Goal: Task Accomplishment & Management: Manage account settings

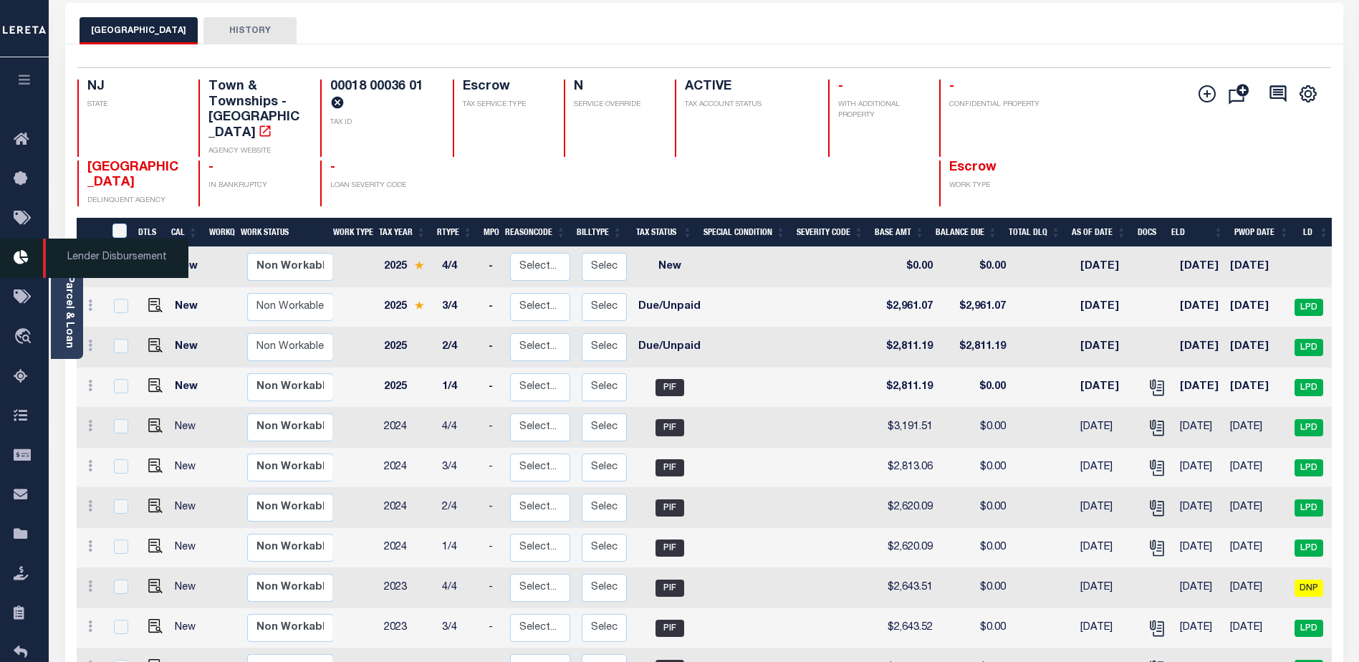
scroll to position [72, 0]
click at [67, 310] on link "Parcel & Loan" at bounding box center [69, 312] width 10 height 72
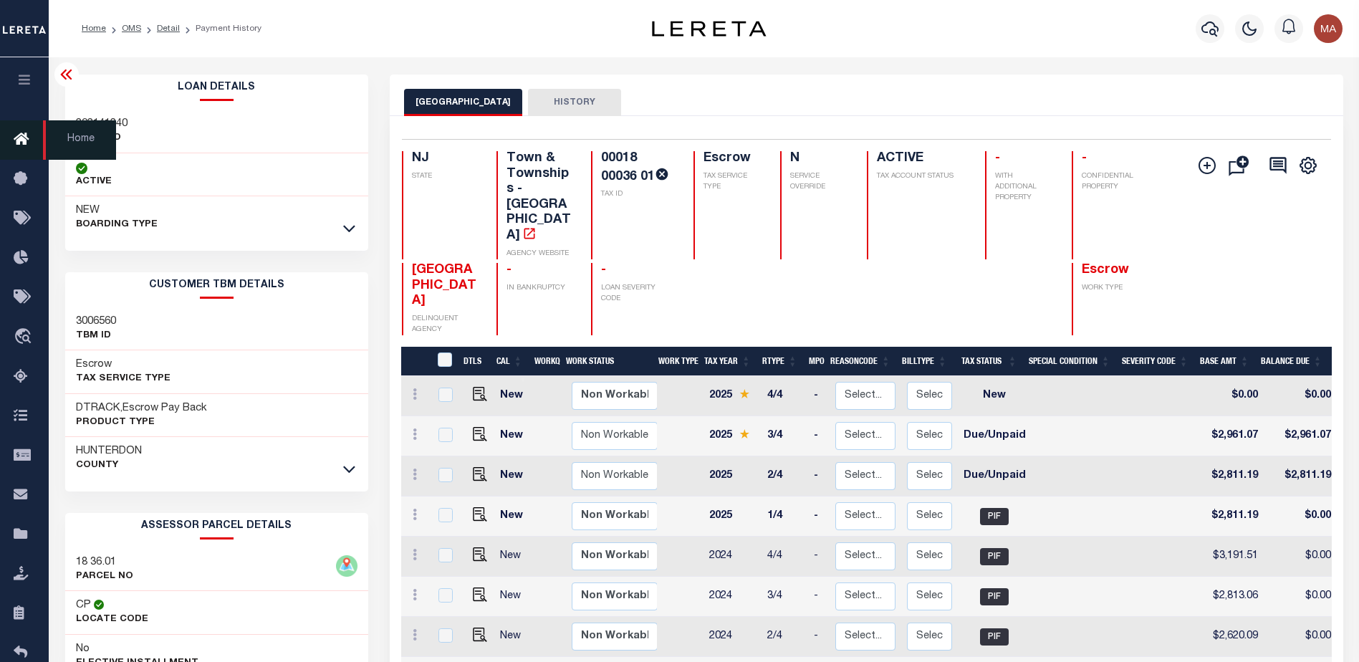
click at [22, 135] on icon at bounding box center [25, 140] width 23 height 18
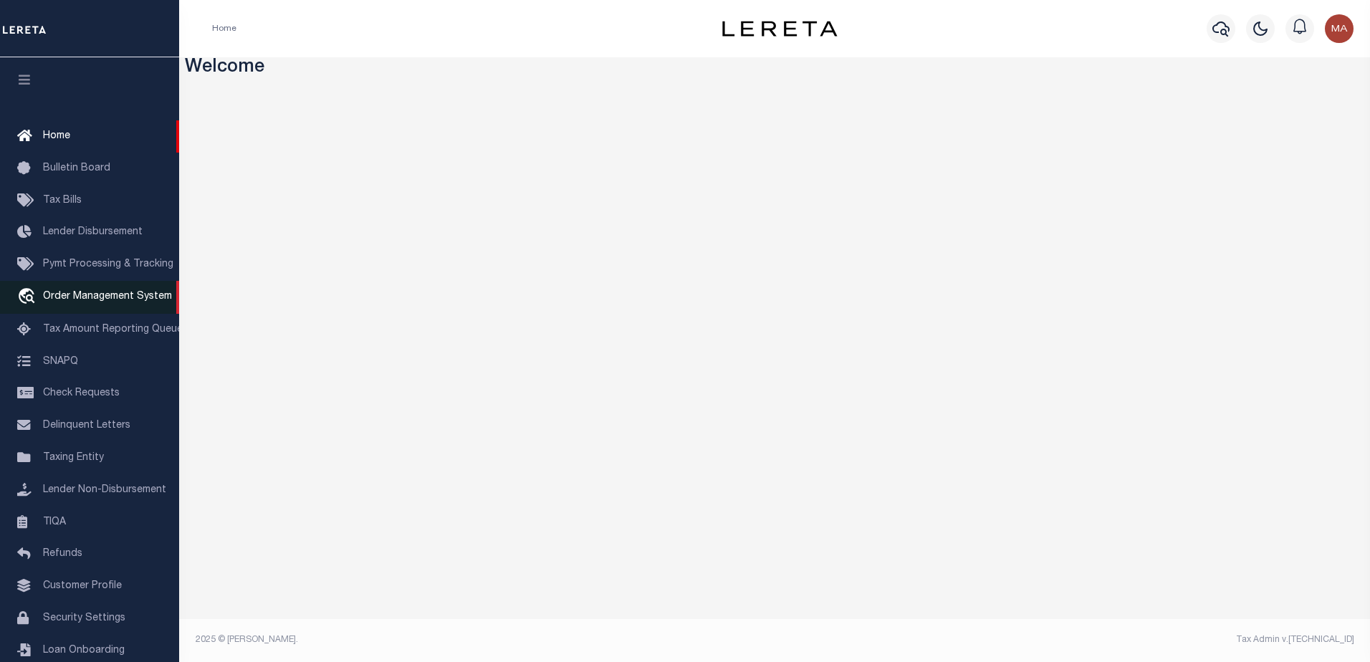
click at [71, 302] on span "Order Management System" at bounding box center [107, 297] width 129 height 10
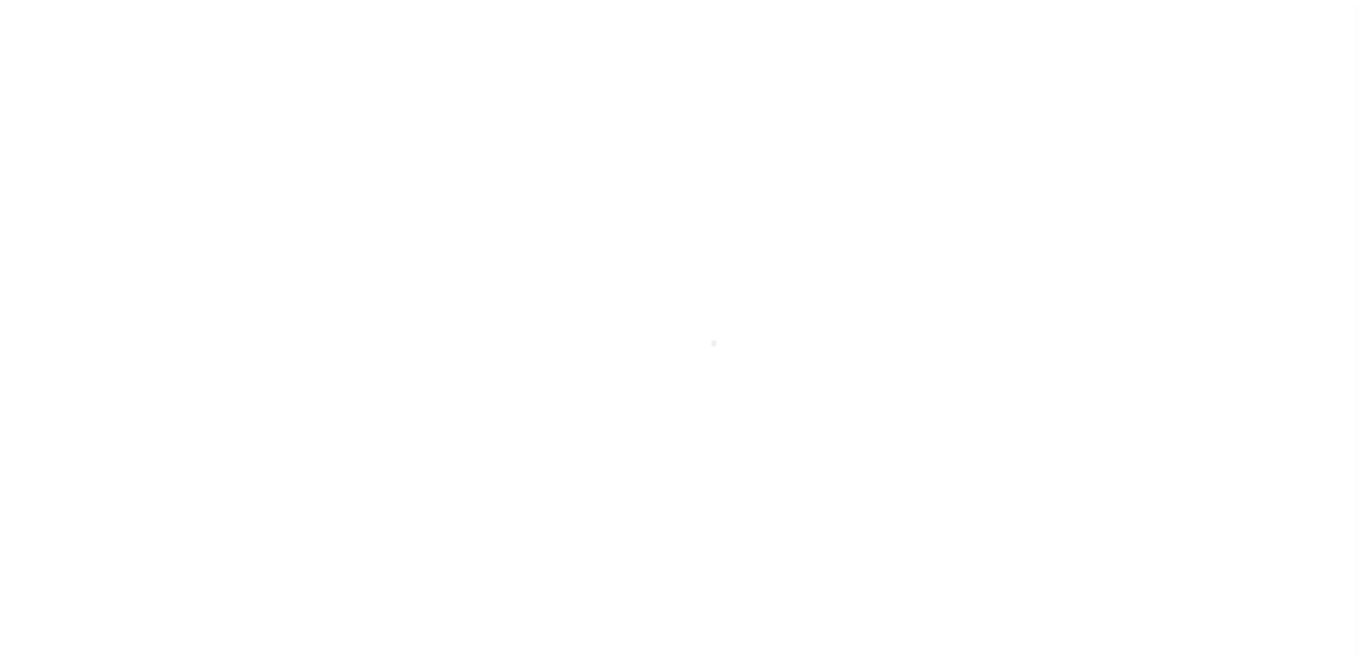
scroll to position [36, 0]
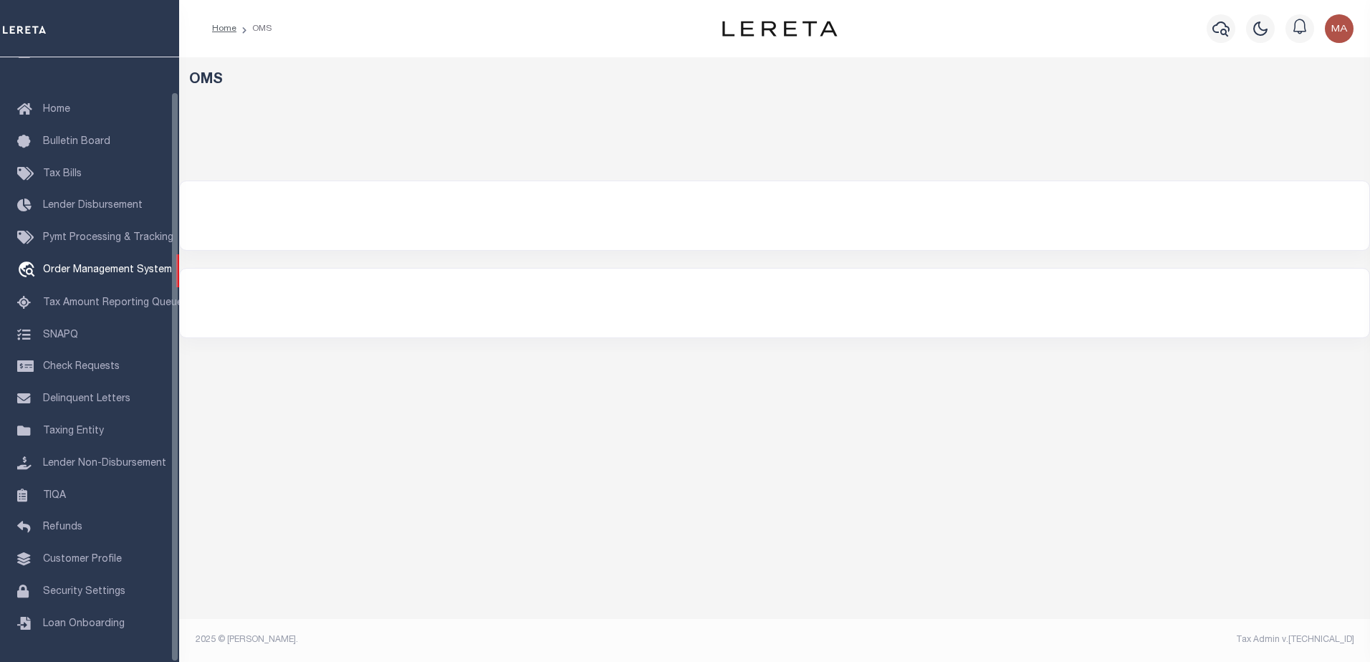
select select "200"
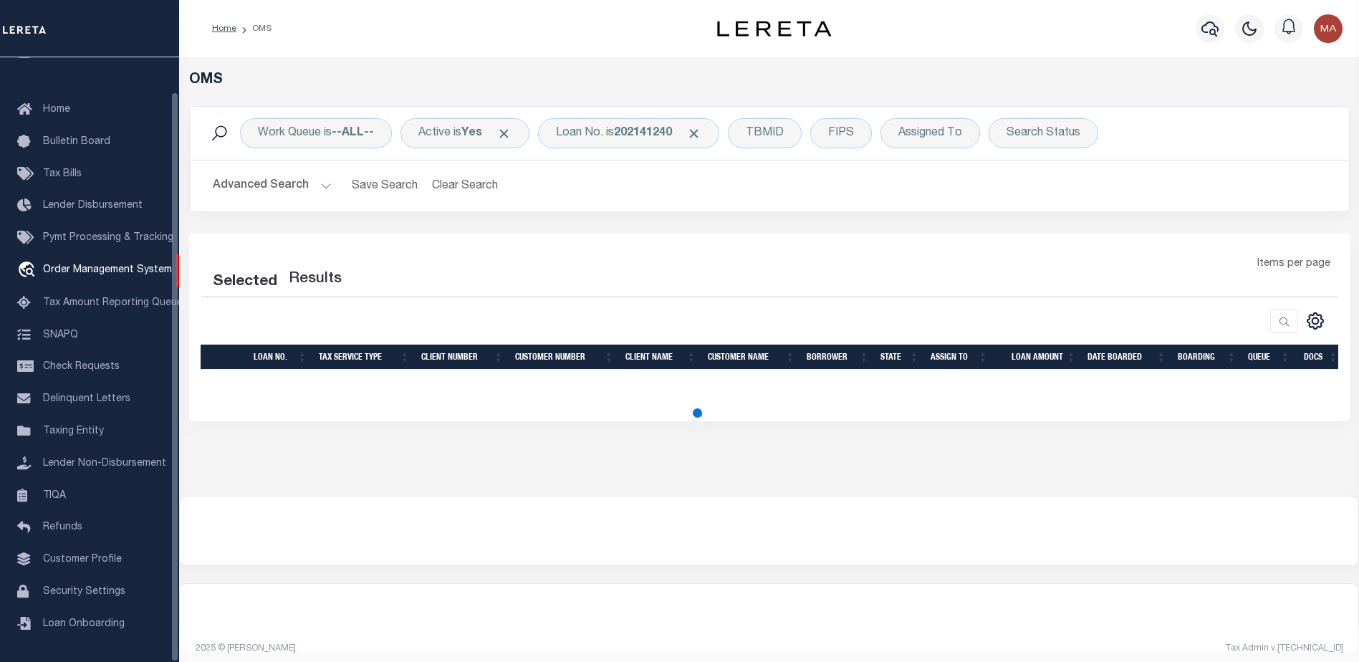
select select "200"
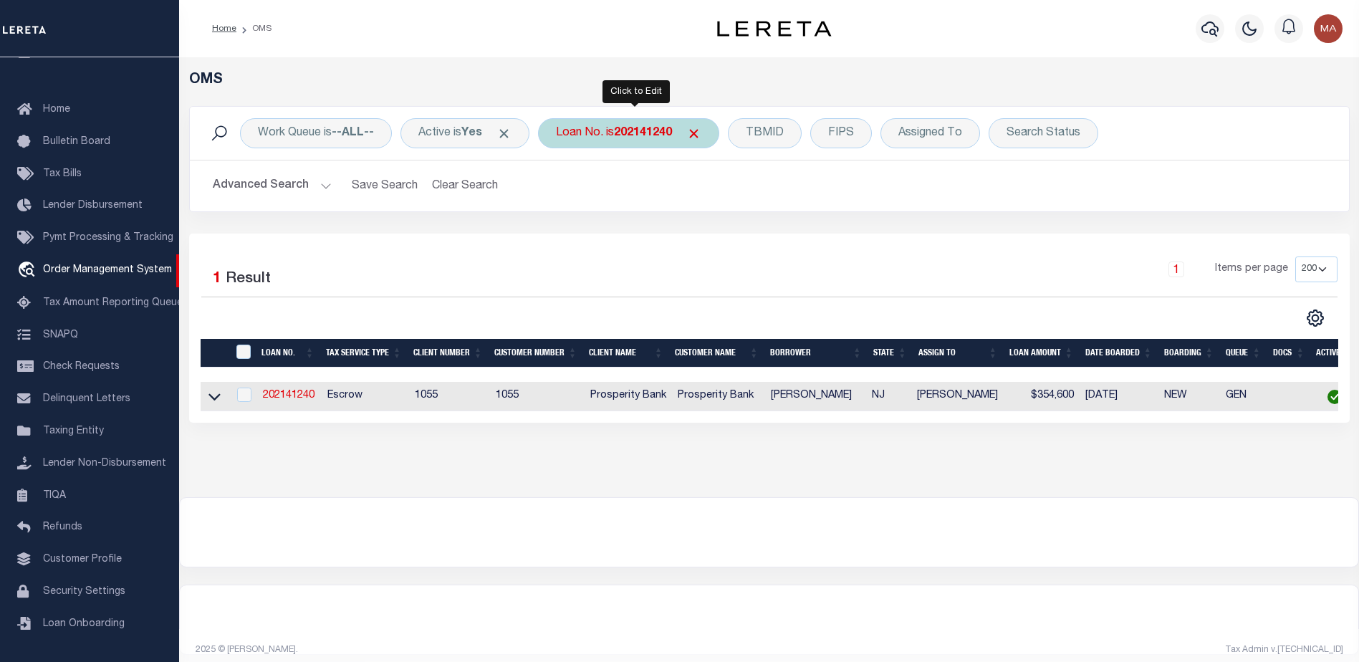
click at [641, 138] on b "202141240" at bounding box center [643, 133] width 58 height 11
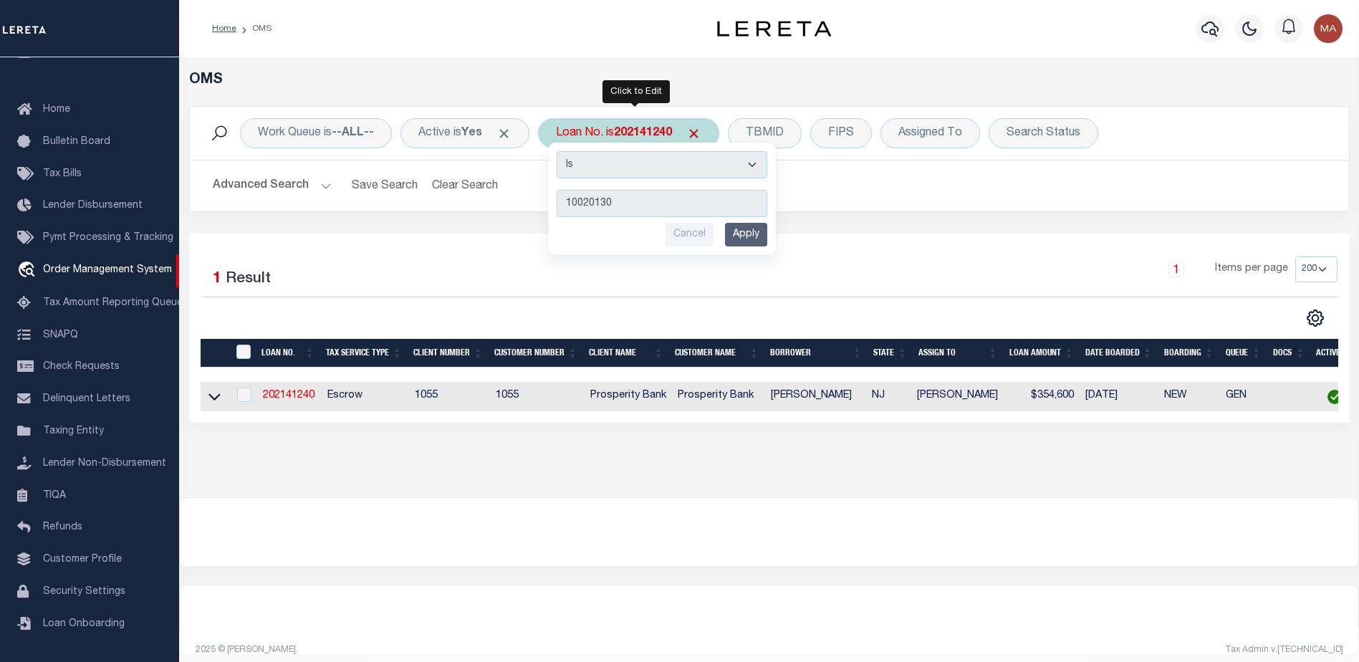
type input "10020130"
click at [762, 238] on input "Apply" at bounding box center [746, 235] width 42 height 24
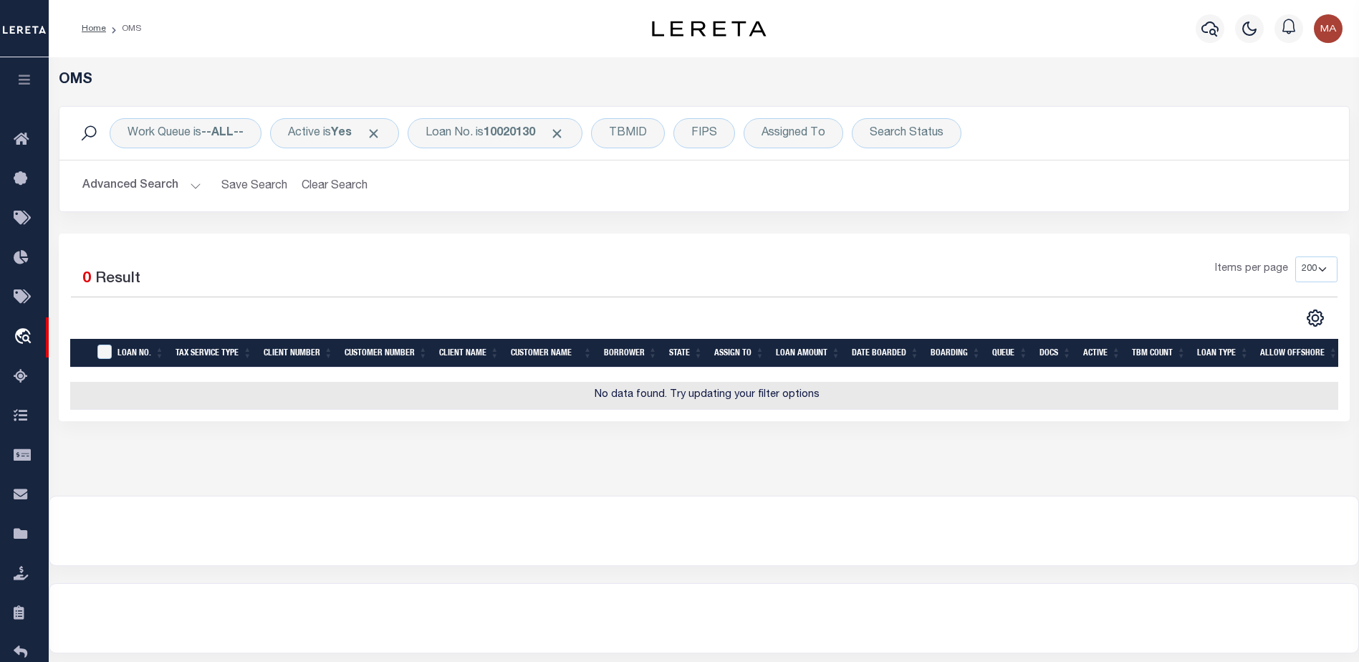
click at [139, 187] on button "Advanced Search" at bounding box center [141, 186] width 119 height 28
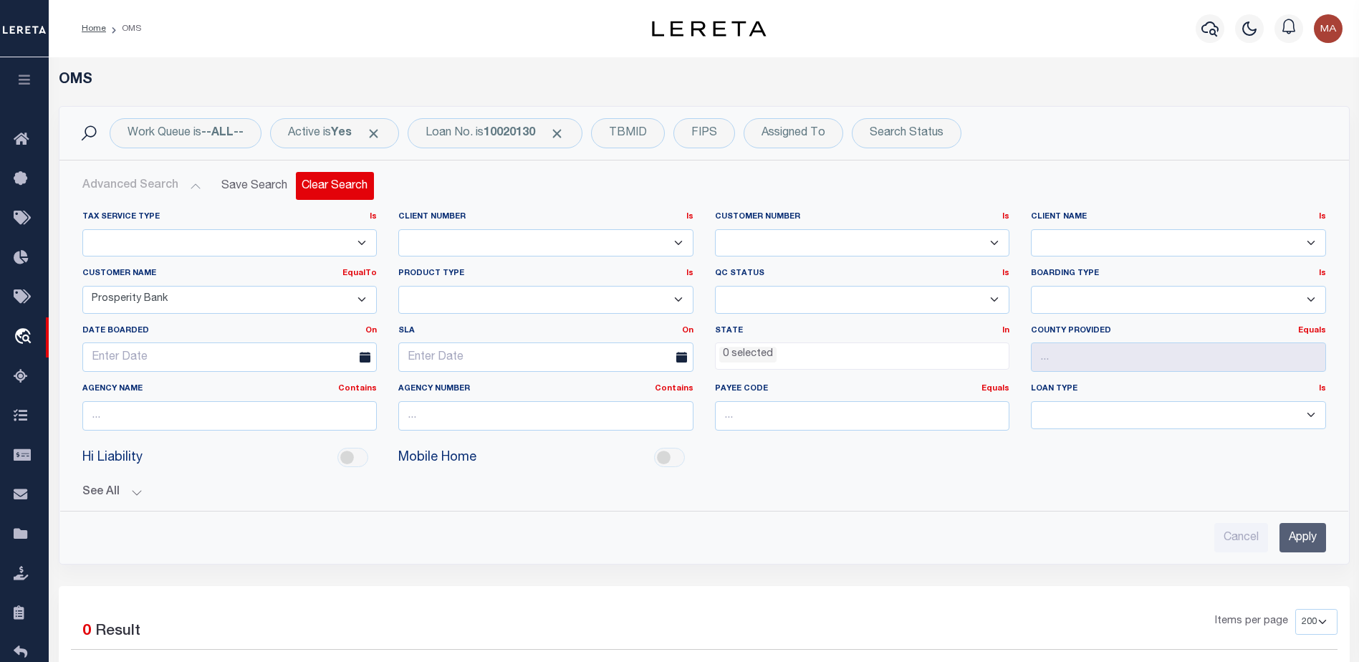
click at [339, 187] on button "Clear Search" at bounding box center [335, 186] width 78 height 28
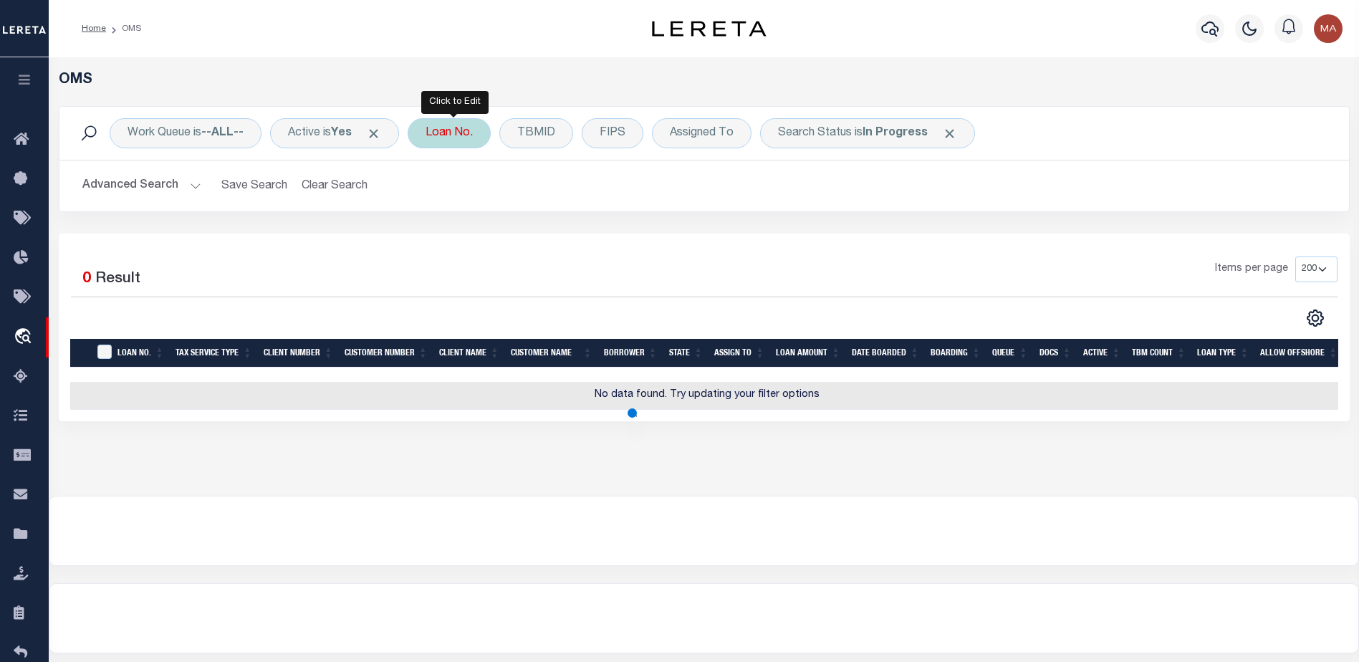
click at [444, 133] on div "Loan No." at bounding box center [449, 133] width 83 height 30
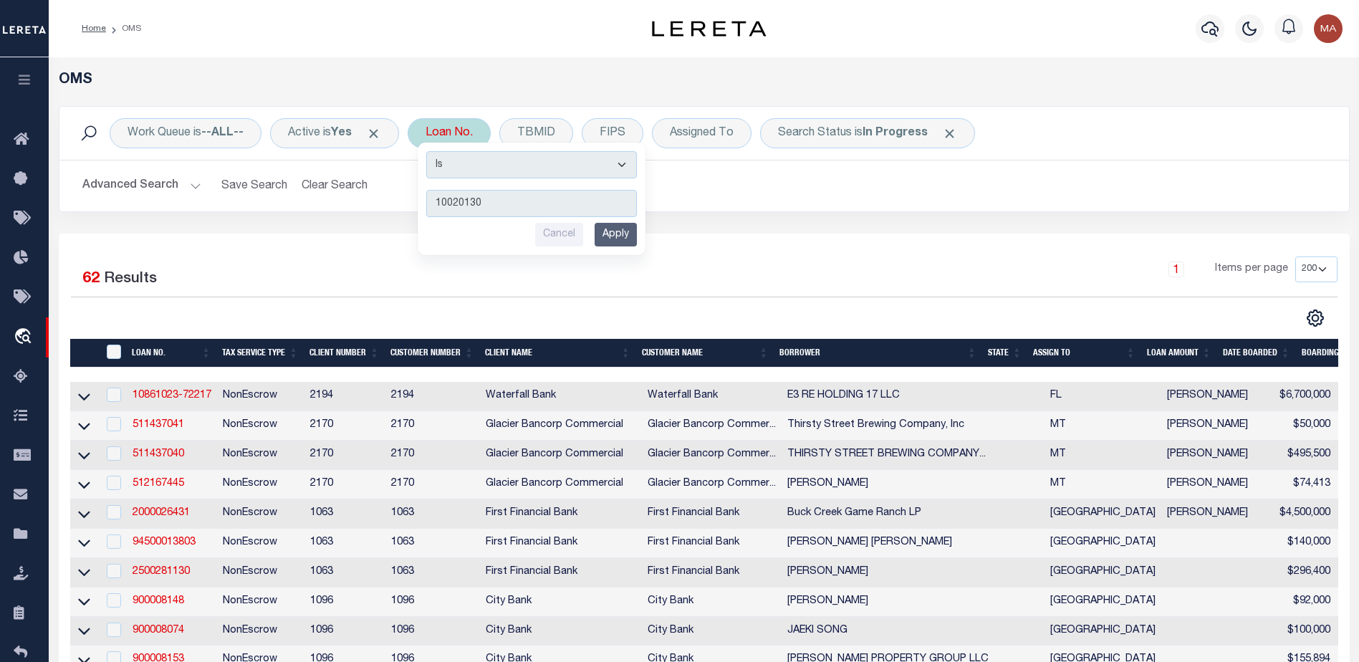
type input "10020130"
click at [629, 235] on input "Apply" at bounding box center [616, 235] width 42 height 24
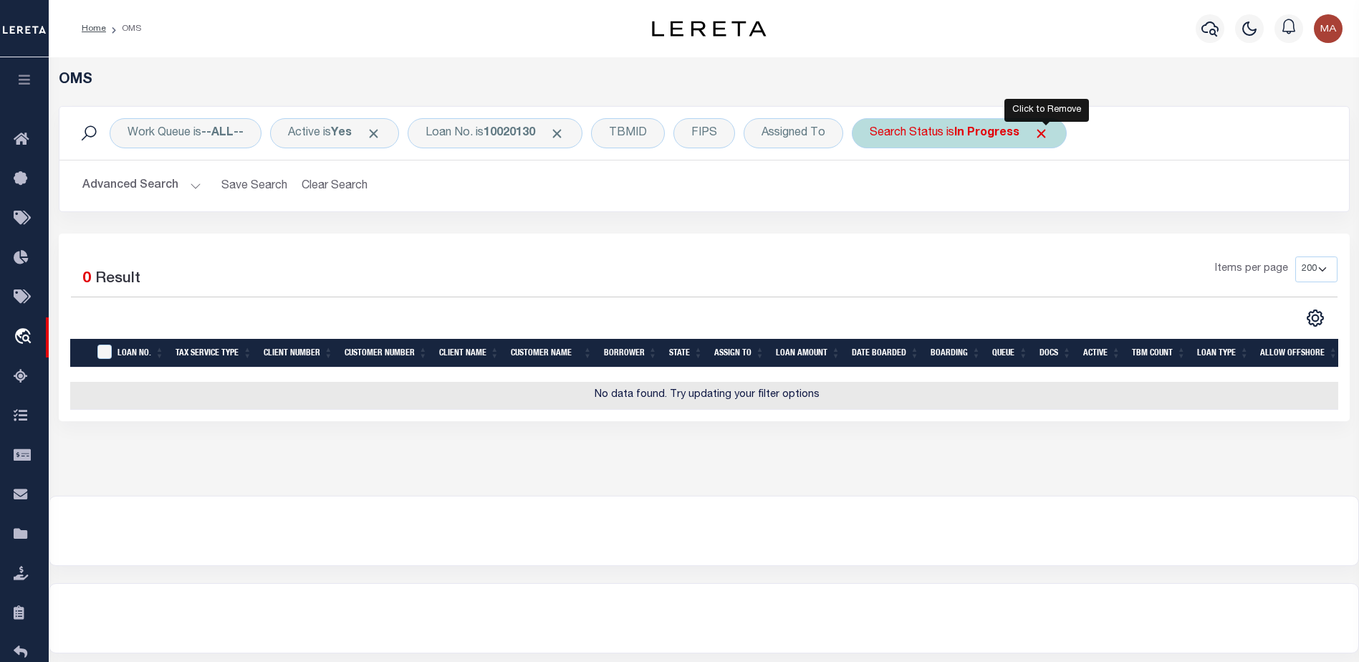
click at [1043, 131] on span "Click to Remove" at bounding box center [1041, 133] width 15 height 15
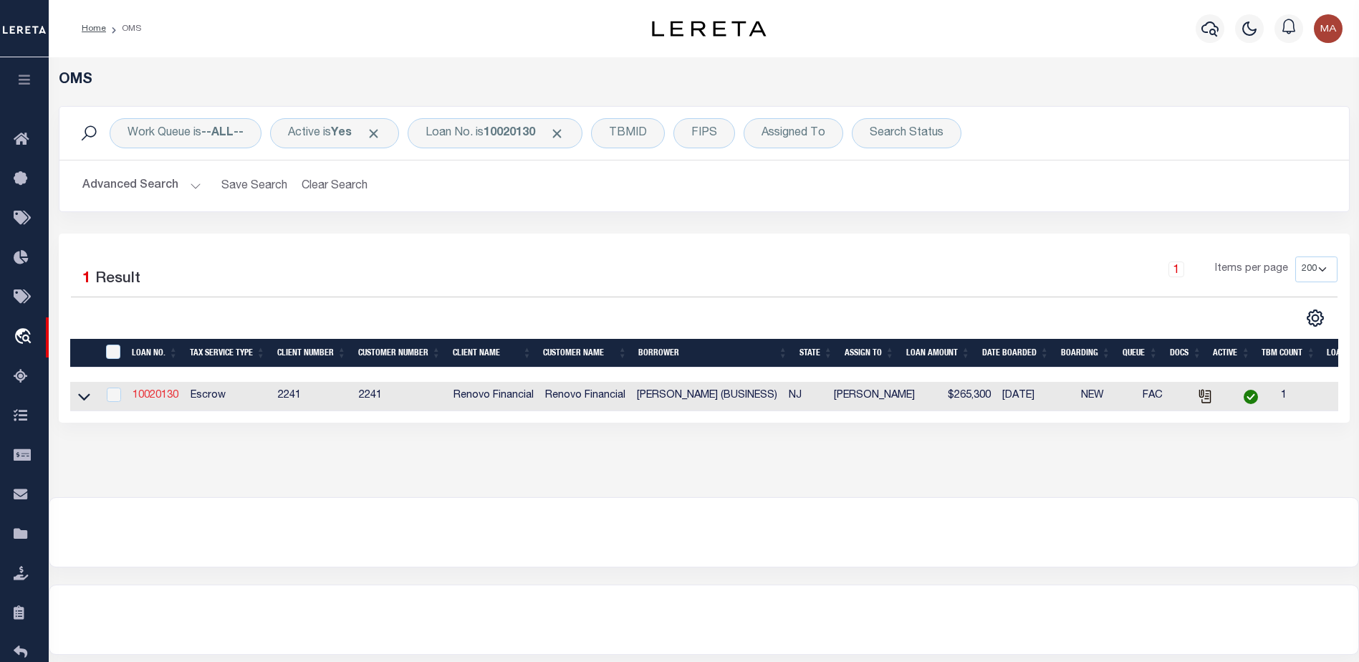
click at [161, 398] on link "10020130" at bounding box center [156, 396] width 46 height 10
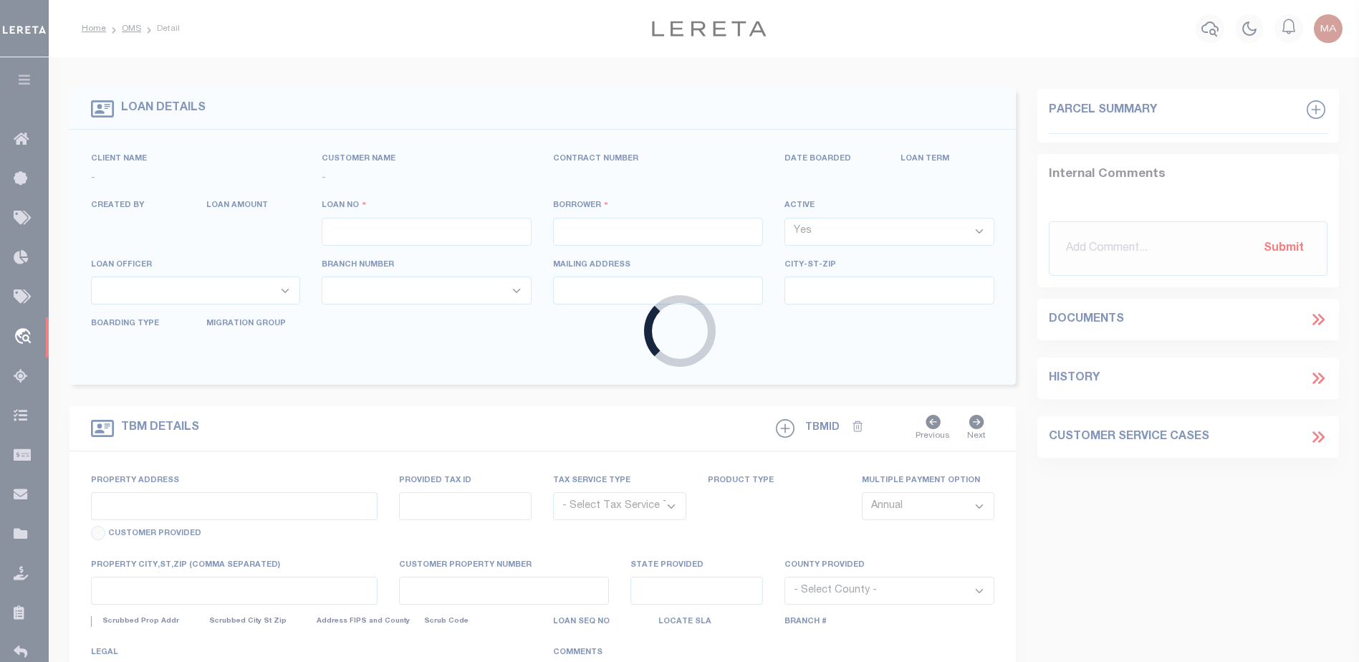
type input "10020130"
type input "[PERSON_NAME] (BUSINESS)"
select select
select select "10"
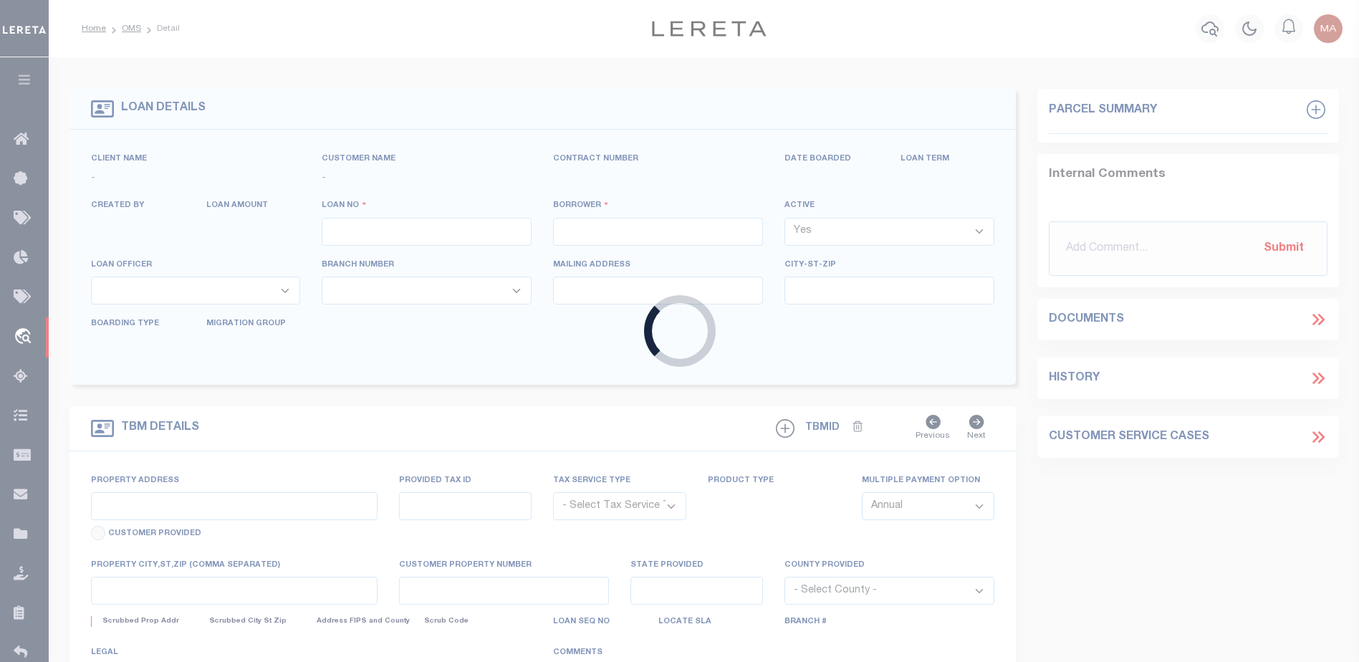
select select "Escrow"
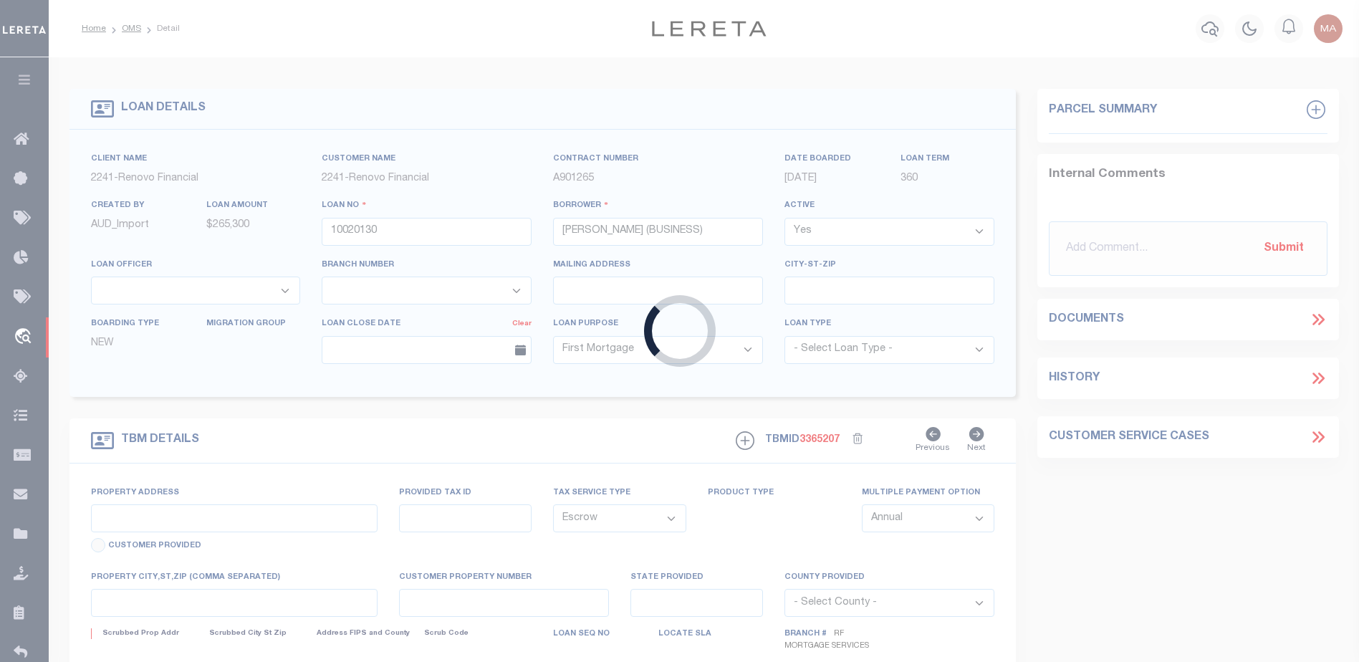
type input "[STREET_ADDRESS]"
select select
type input "[GEOGRAPHIC_DATA], NJ 07462"
type input "a0kUS000003yswf"
type input "NJ"
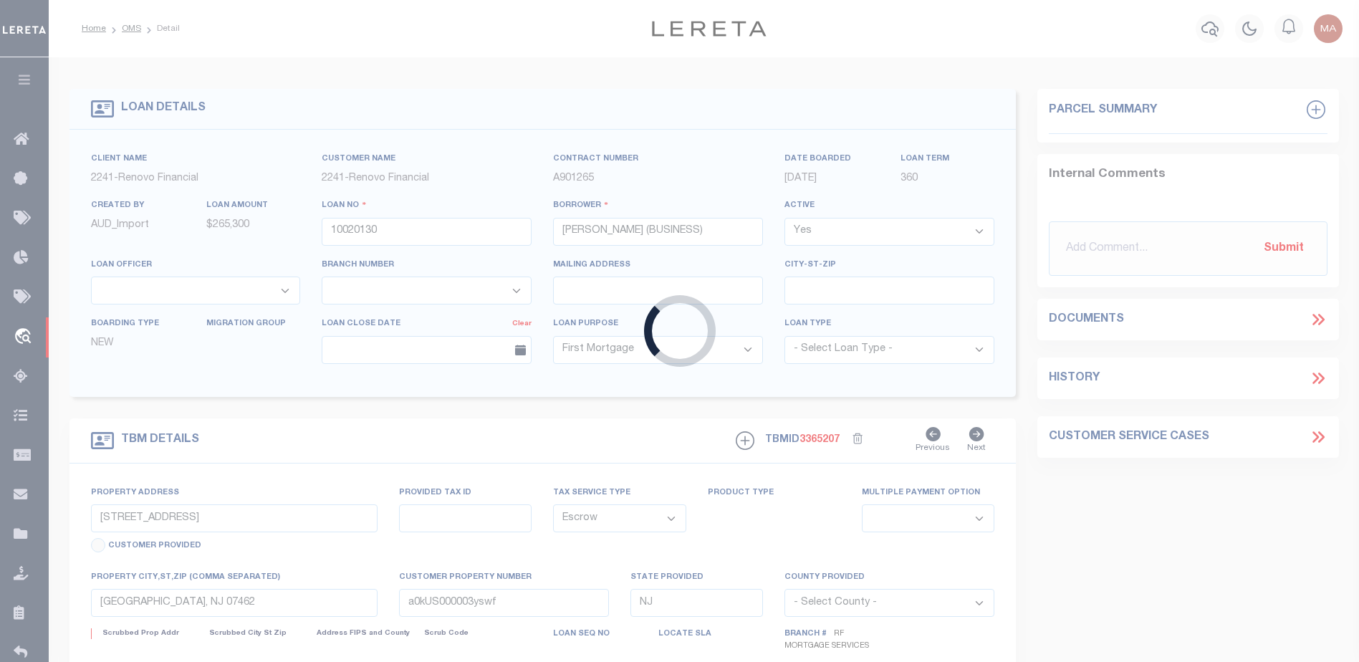
select select
type textarea "LEGAL REQUIRED"
select select "25067"
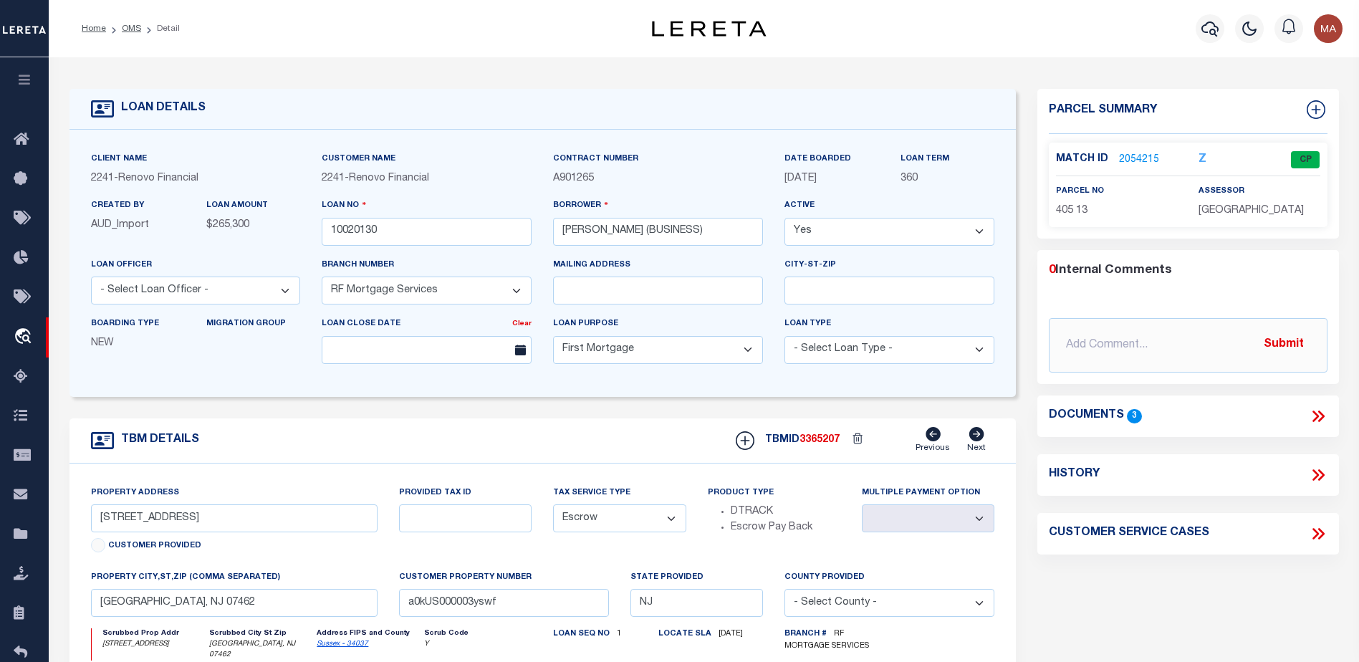
click at [1125, 153] on link "2054215" at bounding box center [1139, 160] width 40 height 15
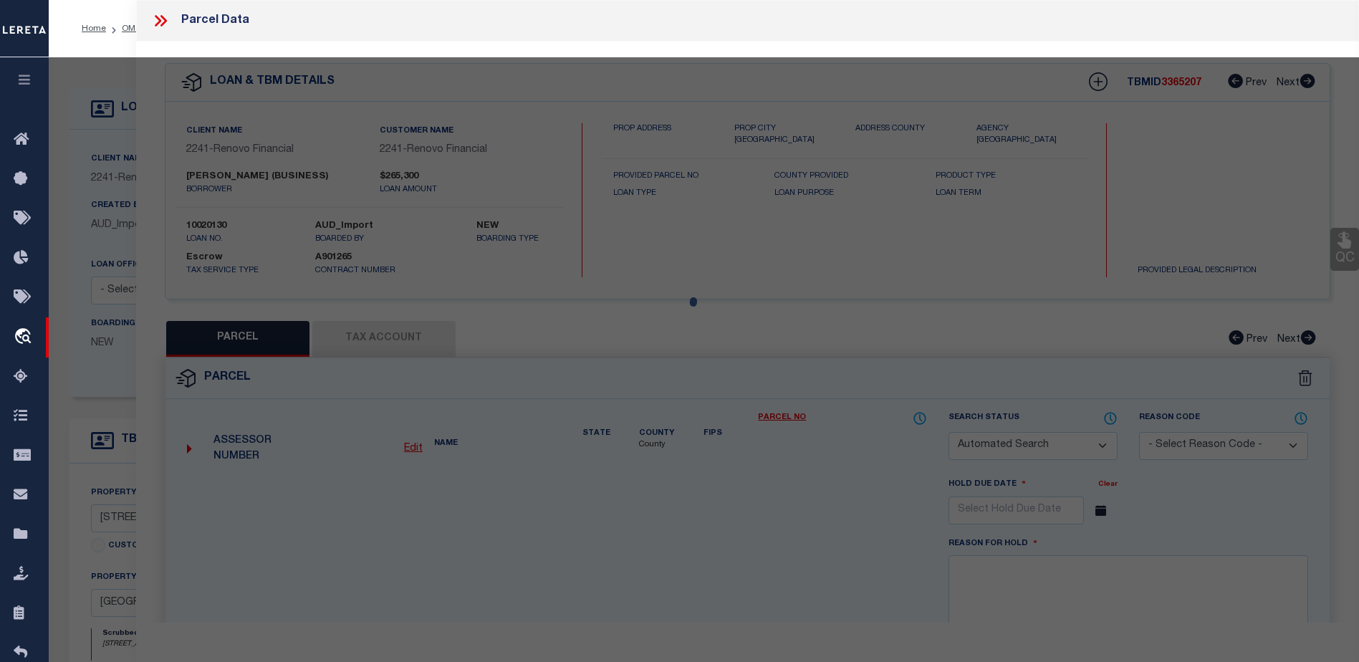
checkbox input "false"
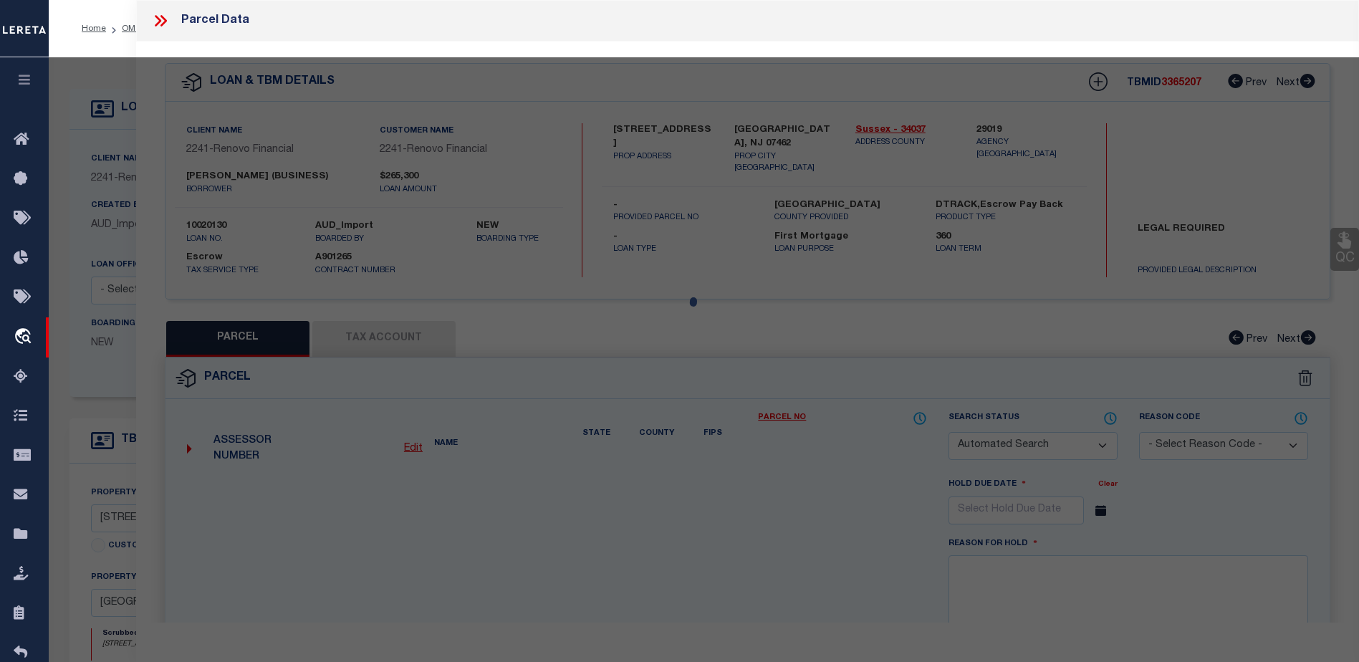
select select "CP"
type input "BLASONE, HUNTER"
select select "AGW"
select select
type input "4 CHURCH ST"
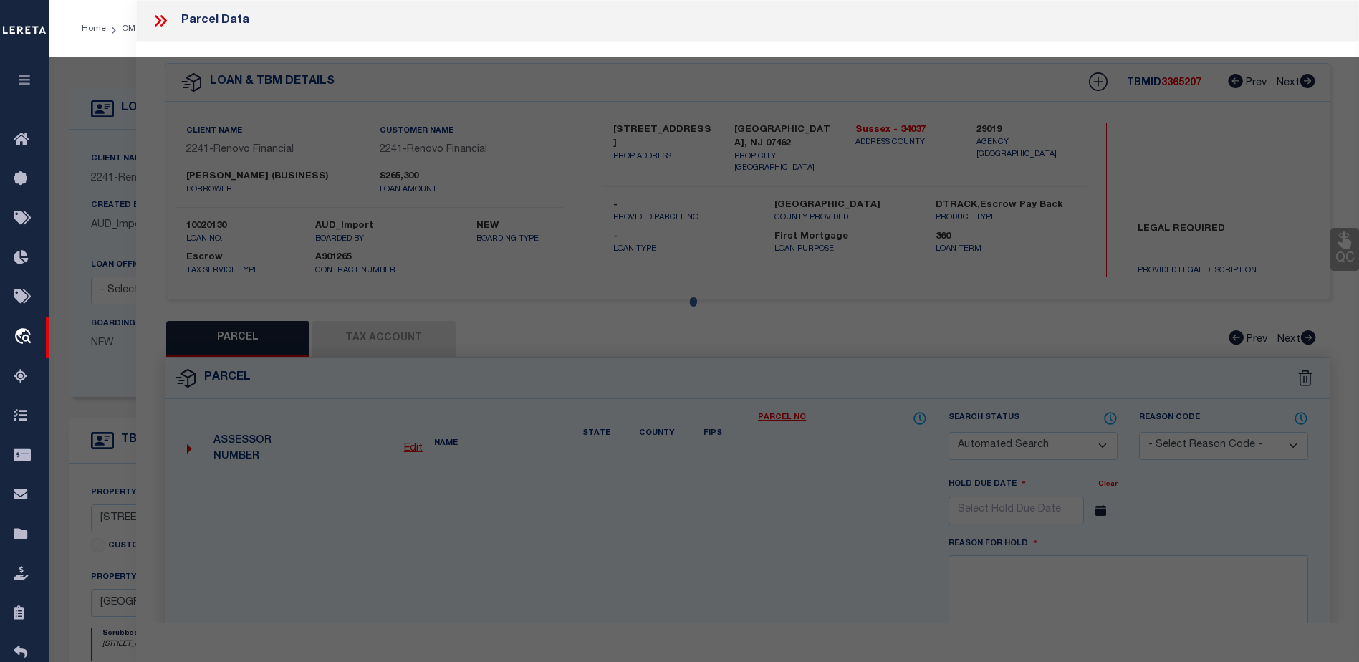
checkbox input "false"
type input "[GEOGRAPHIC_DATA], NJ 07462"
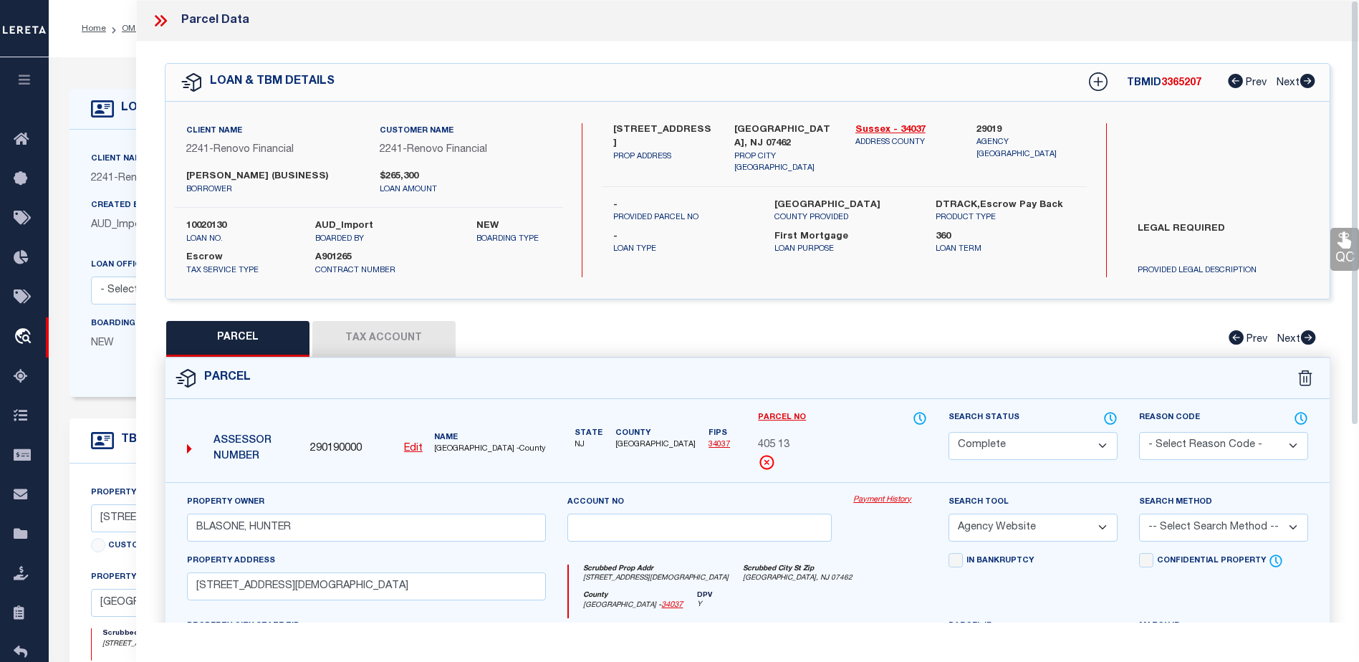
click at [871, 497] on link "Payment History" at bounding box center [890, 500] width 74 height 12
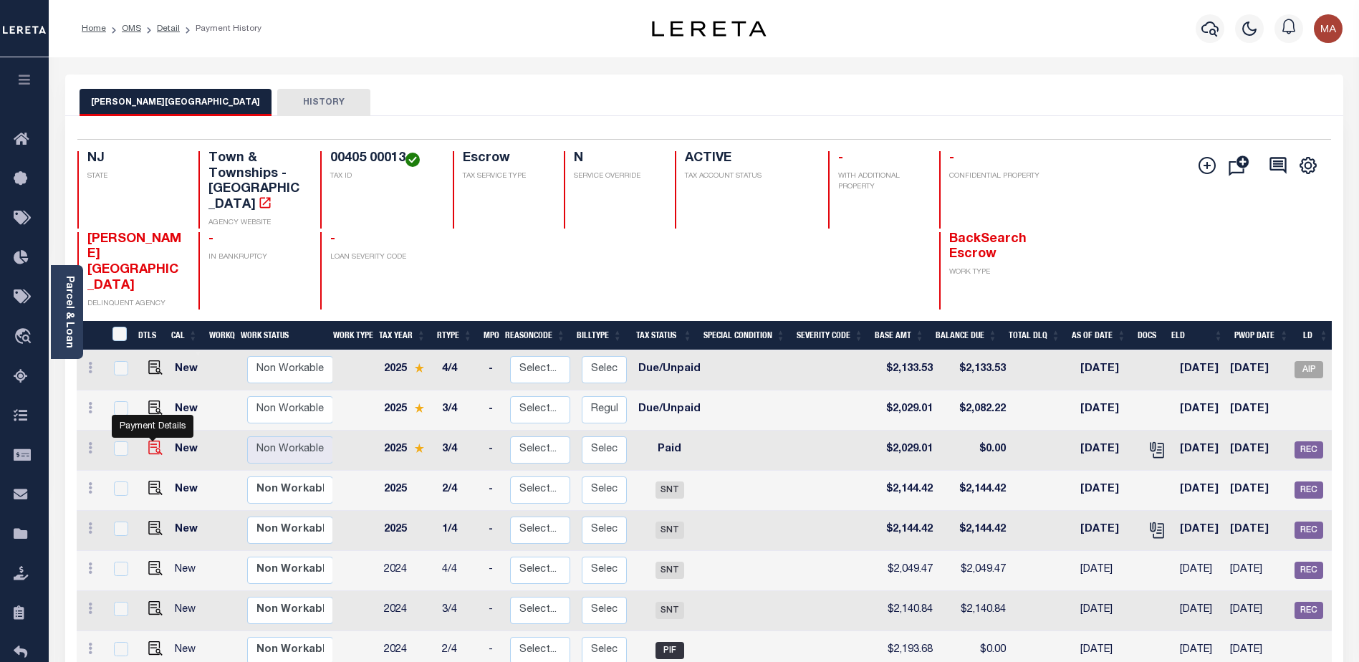
click at [152, 441] on img "" at bounding box center [155, 448] width 14 height 14
checkbox input "true"
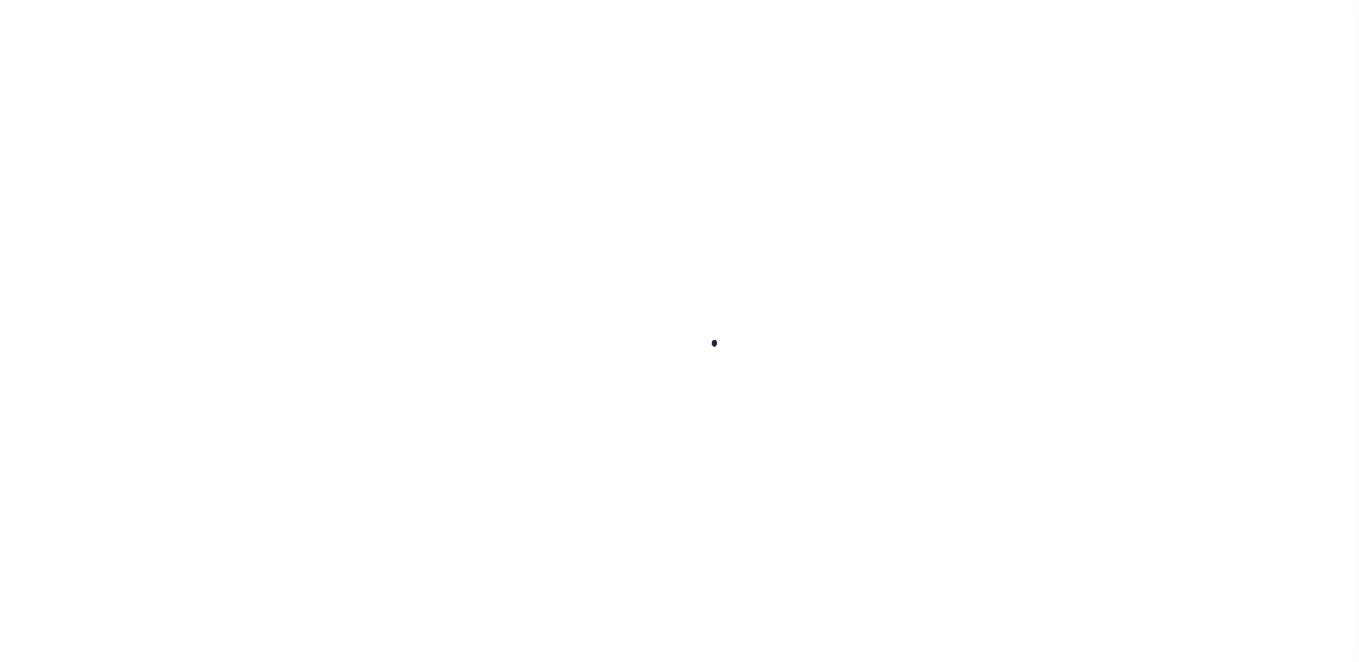
checkbox input "false"
type textarea "10/9/25 Payment remitted on 8/22/25 returned, resubmitted on 10/1/25 - Lereta r…"
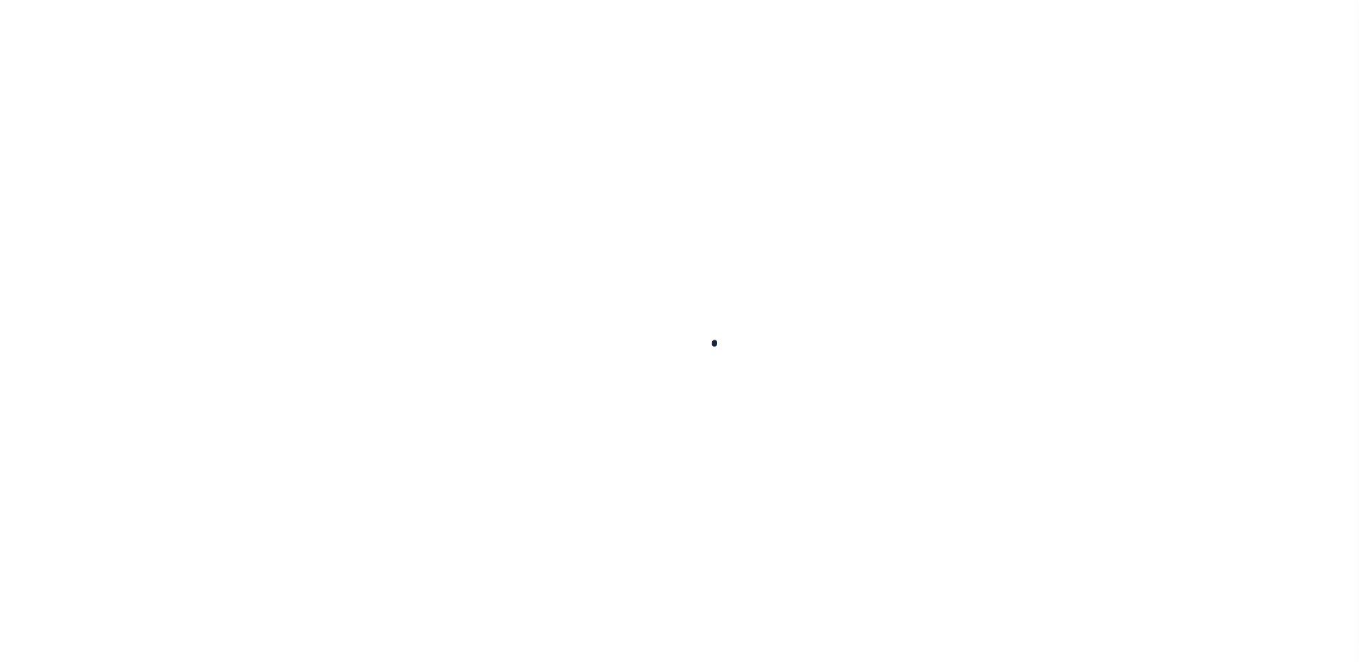
type input "00004040"
type input "[DATE]"
select select "PYD"
type input "$2,029.01"
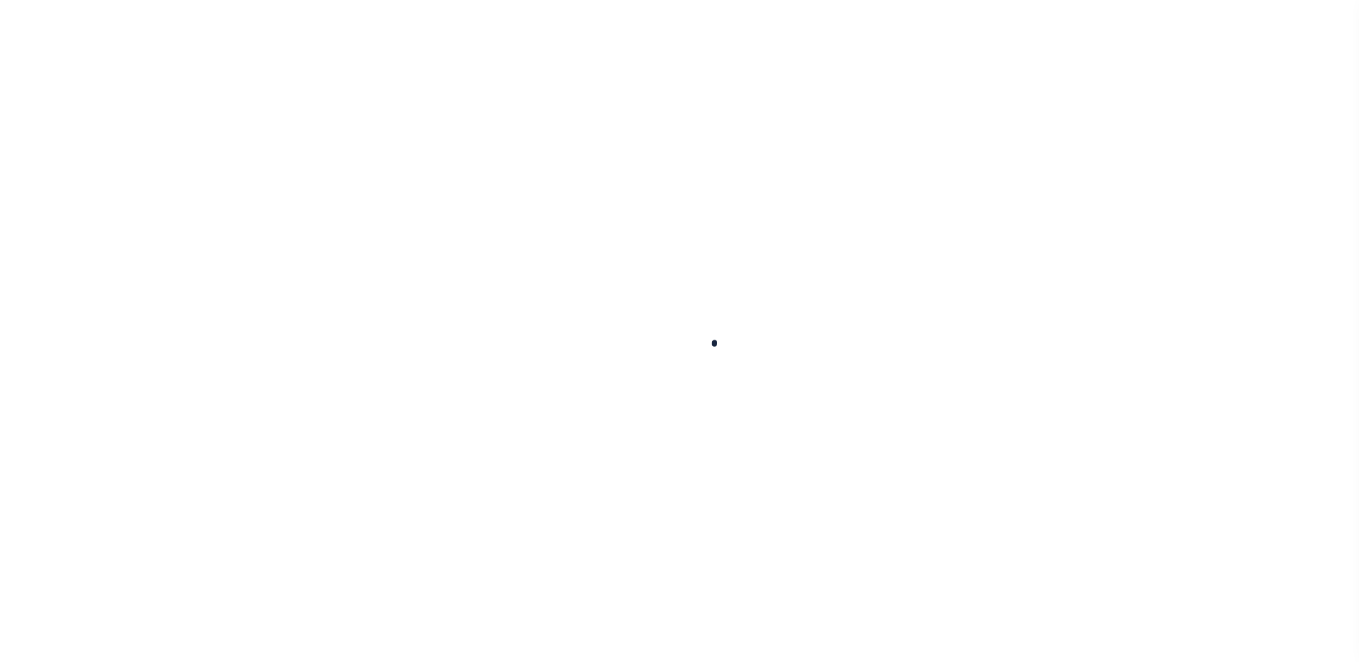
type input "$0"
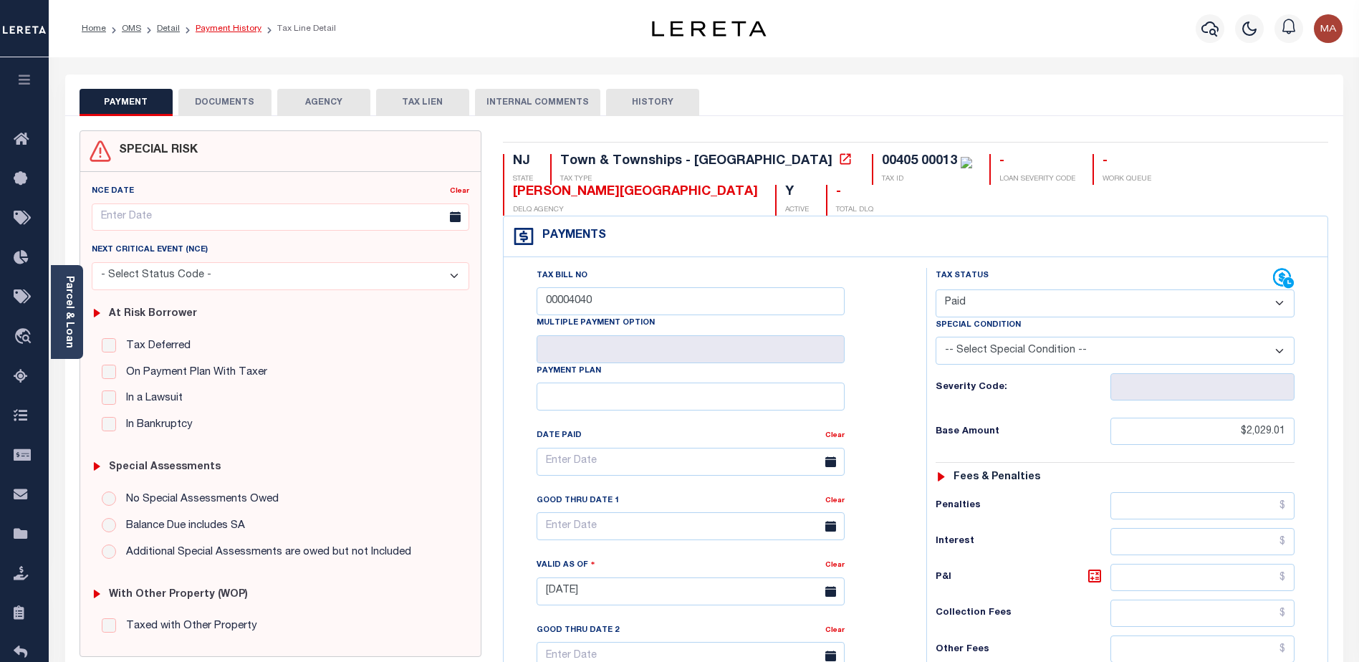
click at [228, 24] on link "Payment History" at bounding box center [229, 28] width 66 height 9
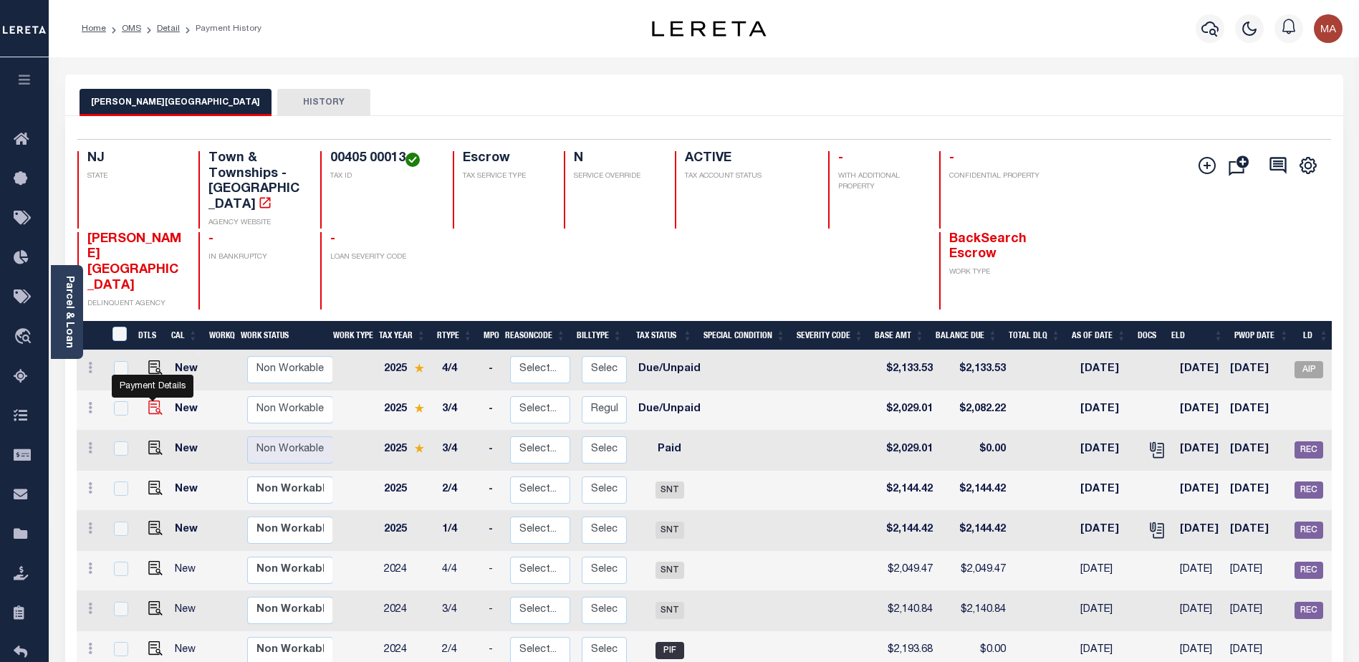
click at [154, 401] on img "" at bounding box center [155, 408] width 14 height 14
checkbox input "true"
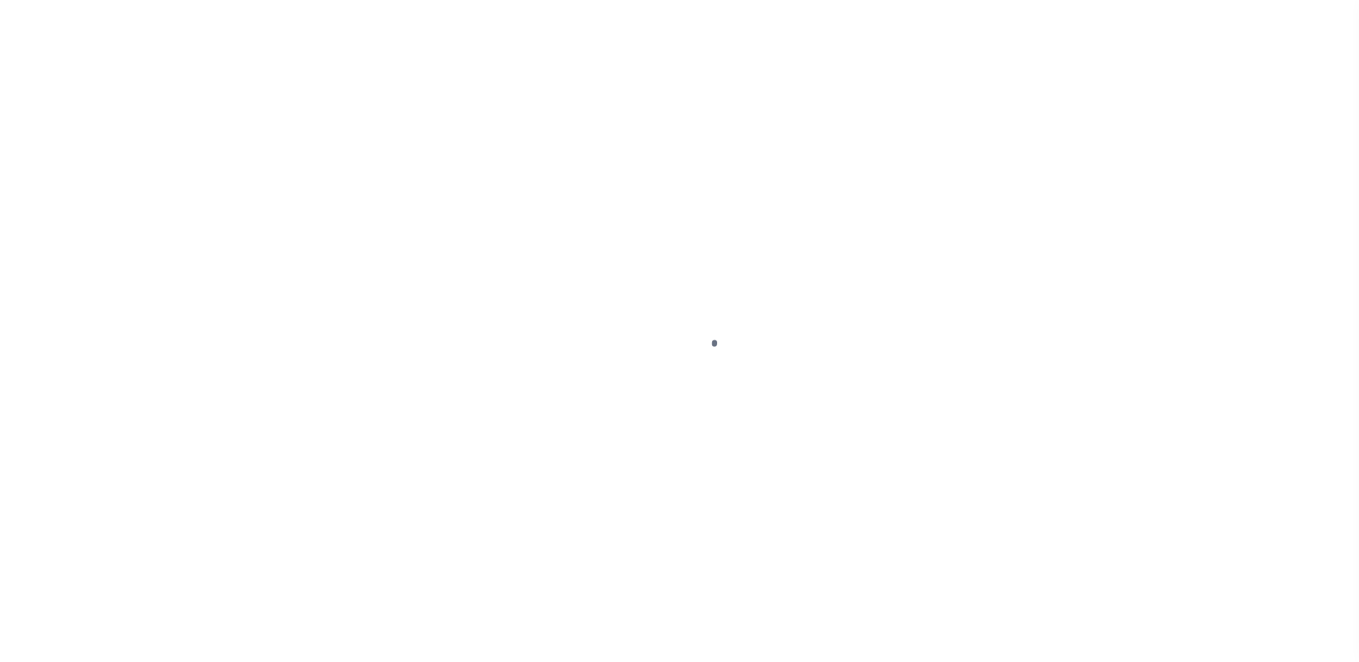
select select "DUE"
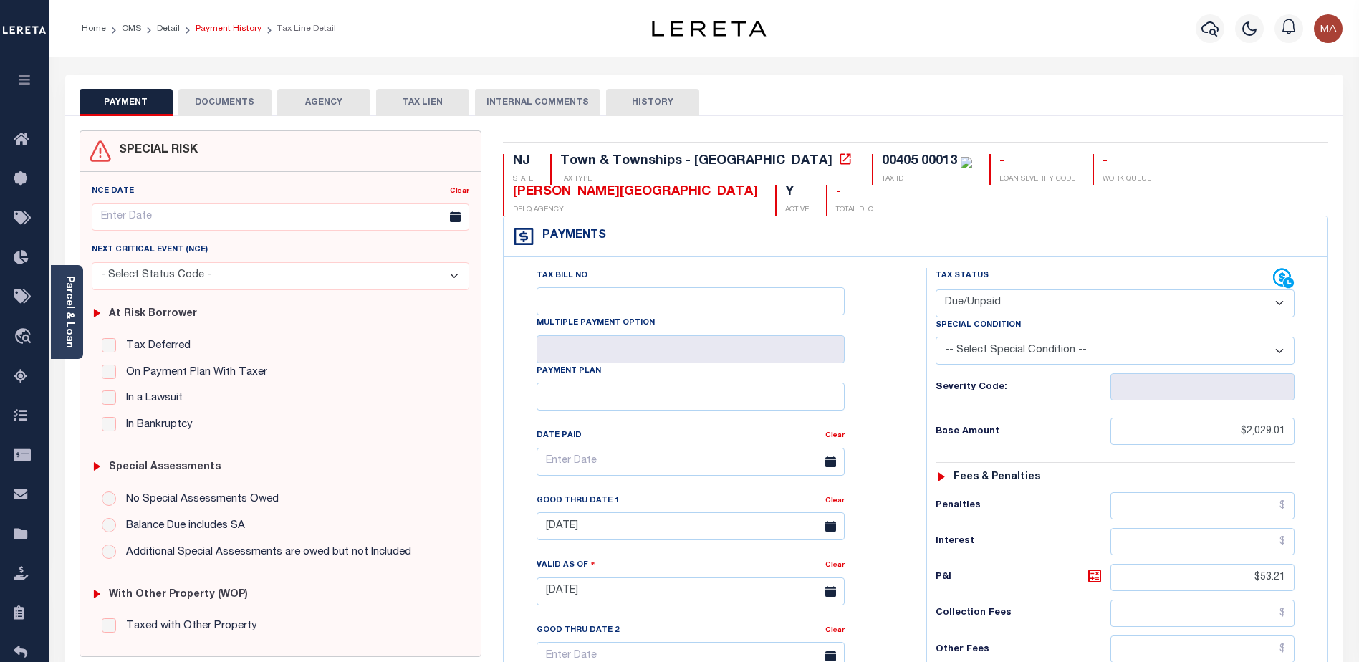
click at [234, 31] on link "Payment History" at bounding box center [229, 28] width 66 height 9
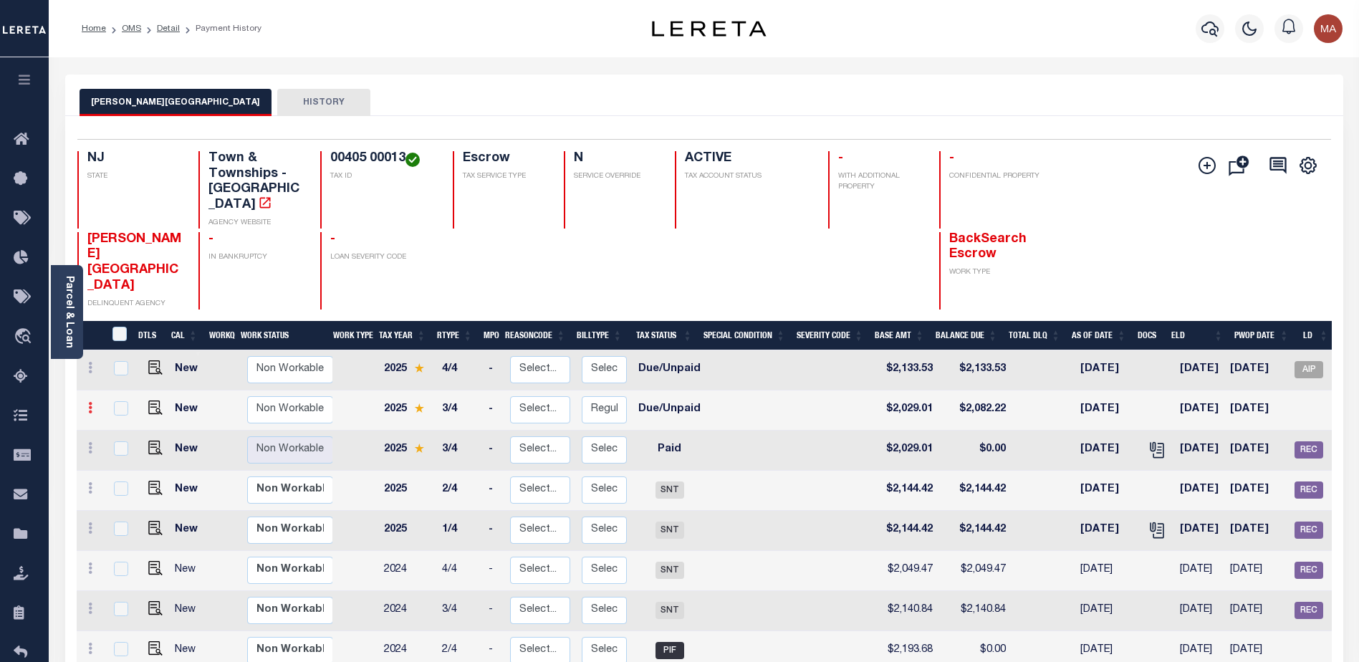
click at [88, 402] on icon at bounding box center [90, 407] width 4 height 11
click at [125, 474] on img at bounding box center [125, 481] width 14 height 14
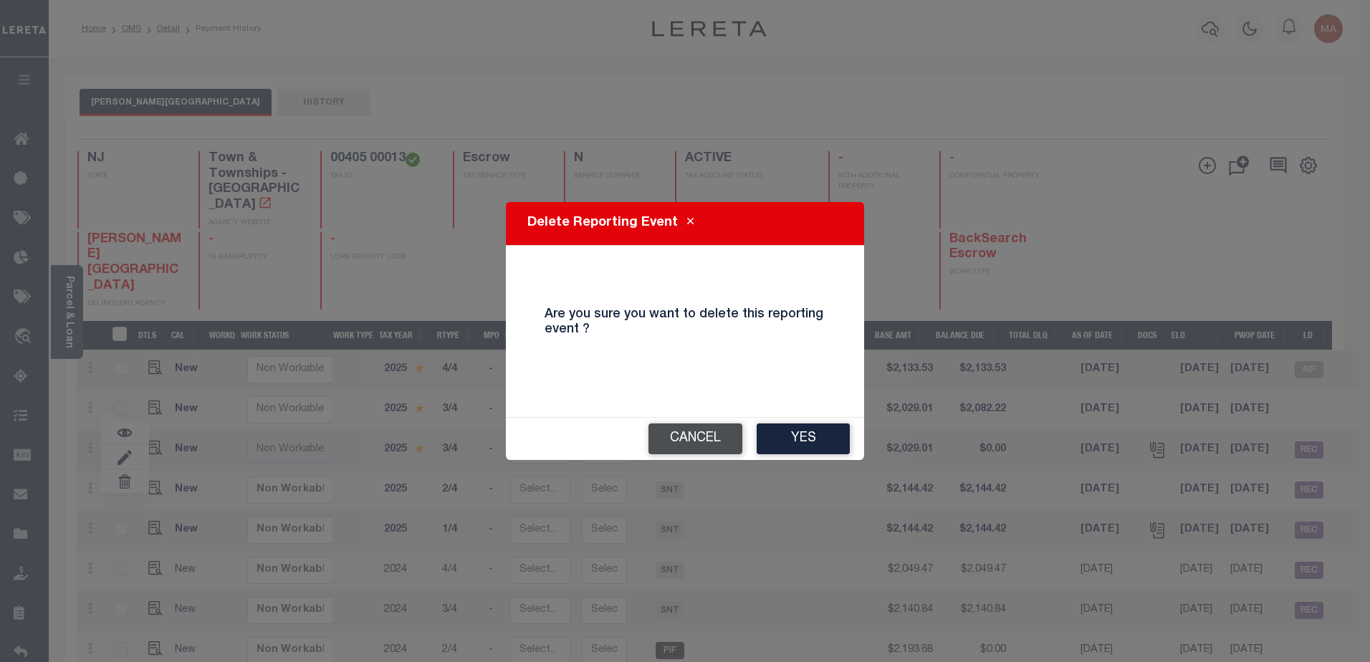
click at [685, 432] on button "Cancel" at bounding box center [695, 438] width 94 height 31
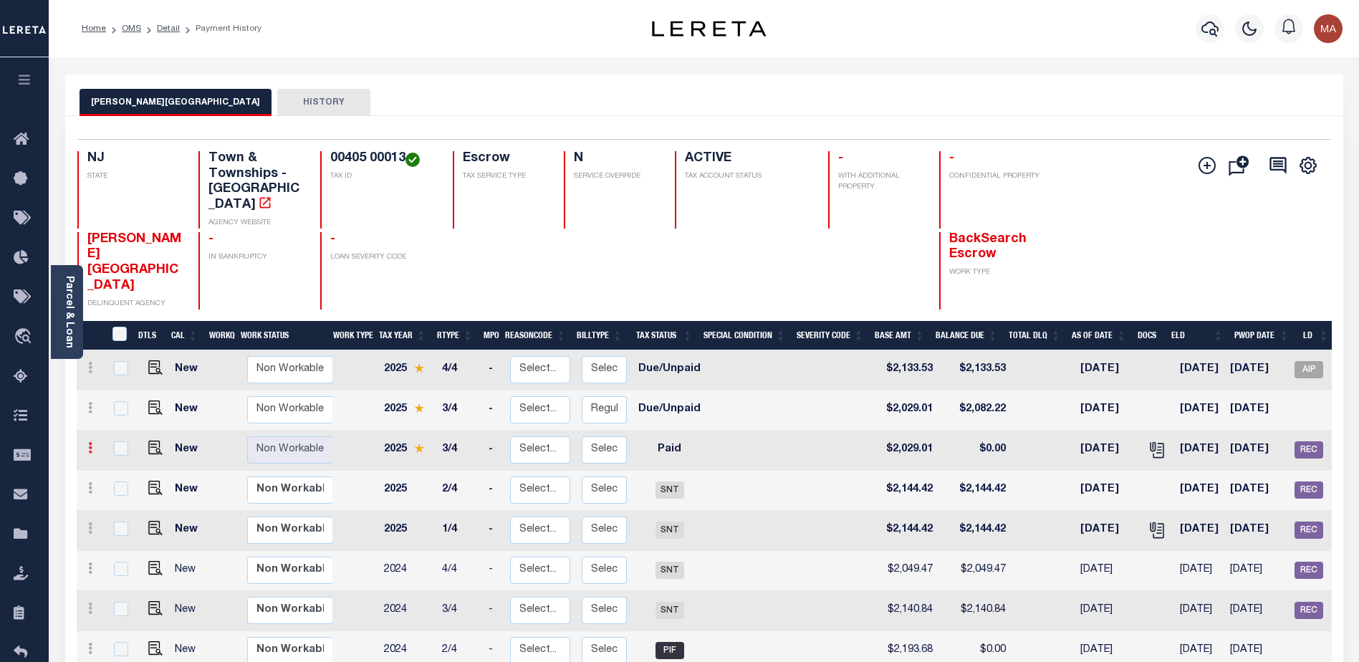
click at [88, 442] on icon at bounding box center [90, 447] width 4 height 11
click at [97, 404] on link at bounding box center [90, 409] width 16 height 11
click at [365, 82] on div "[PERSON_NAME] TOWNSHIP HISTORY" at bounding box center [704, 96] width 1278 height 42
click at [90, 402] on icon at bounding box center [90, 407] width 4 height 11
click at [125, 474] on img at bounding box center [125, 481] width 14 height 14
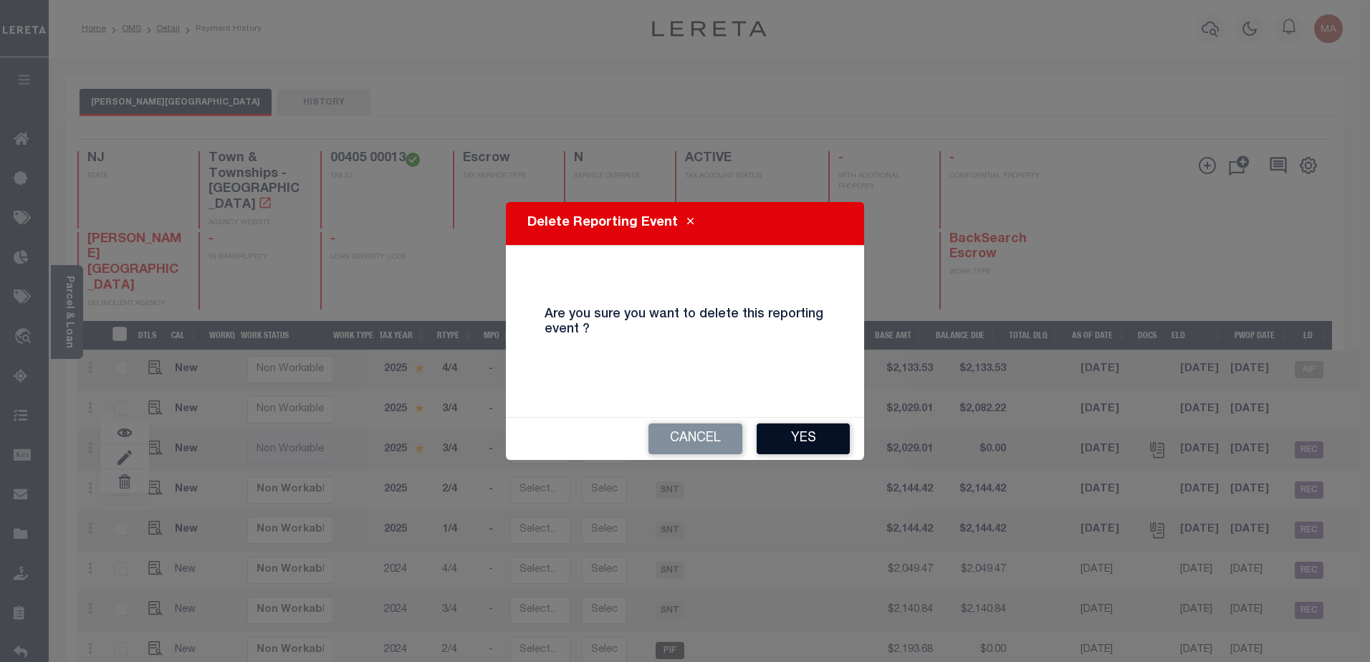
click at [805, 443] on button "Yes" at bounding box center [803, 438] width 93 height 31
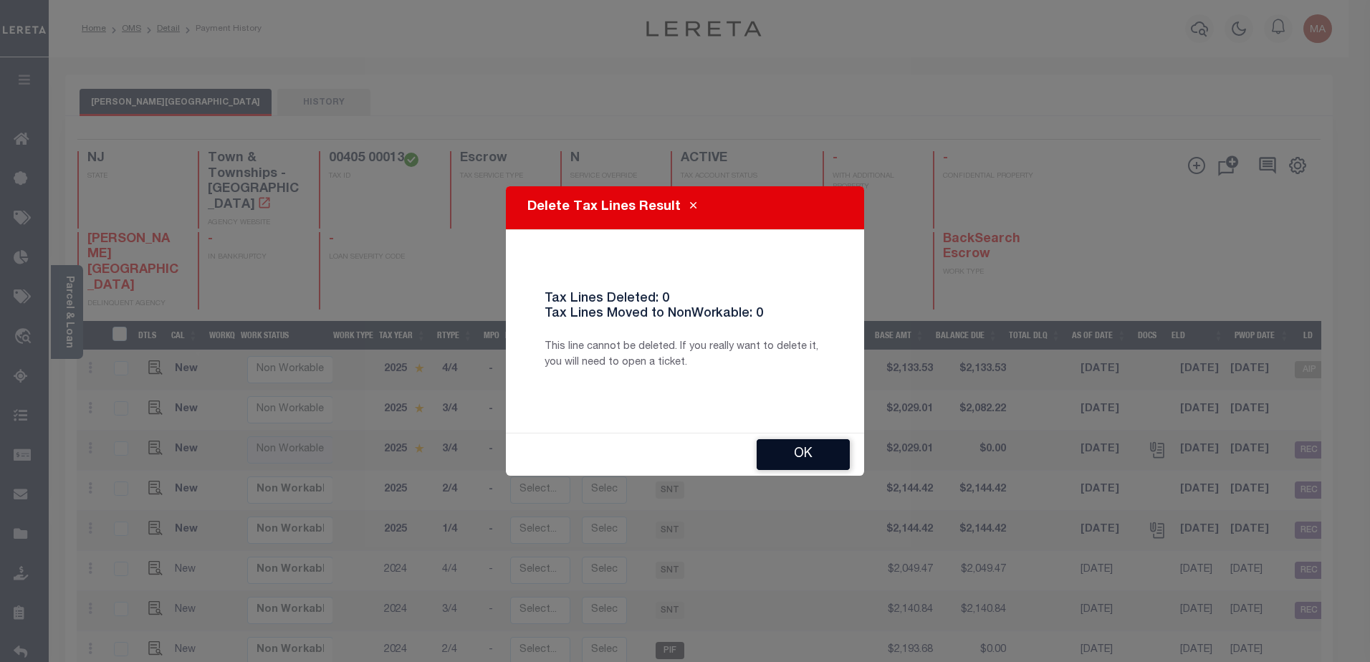
click at [790, 454] on button "Ok" at bounding box center [803, 454] width 93 height 31
